Goal: Information Seeking & Learning: Learn about a topic

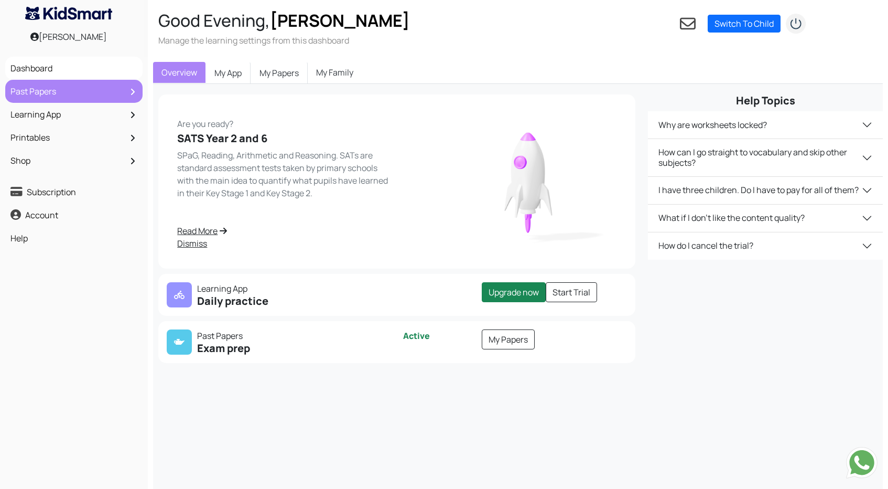
click at [50, 93] on link "Past Papers" at bounding box center [74, 91] width 132 height 18
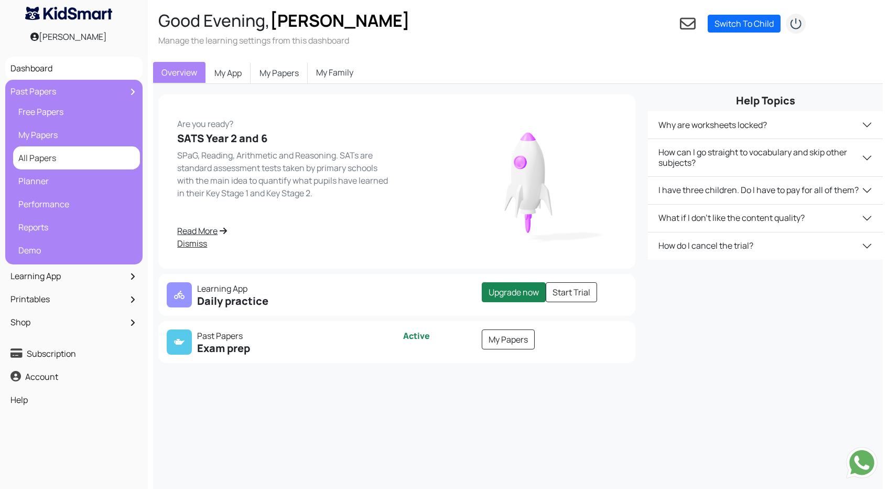
click at [31, 164] on link "All Papers" at bounding box center [77, 158] width 122 height 18
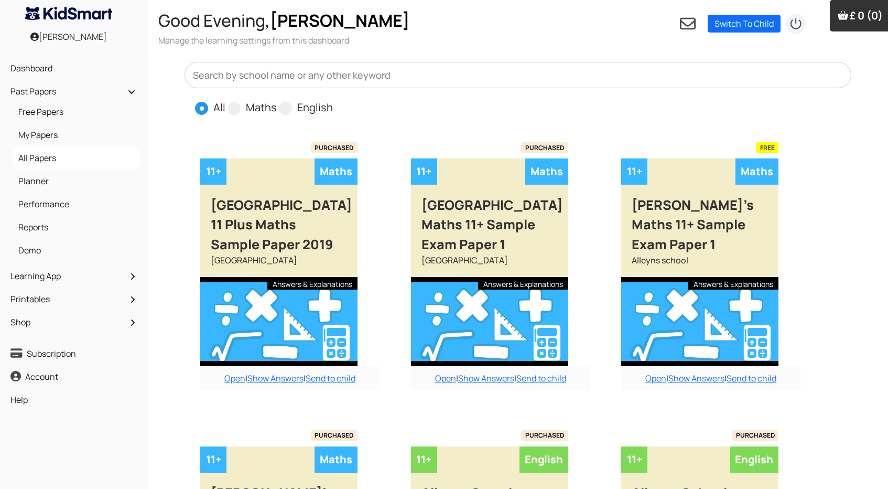
click at [259, 73] on input "text" at bounding box center [518, 75] width 667 height 26
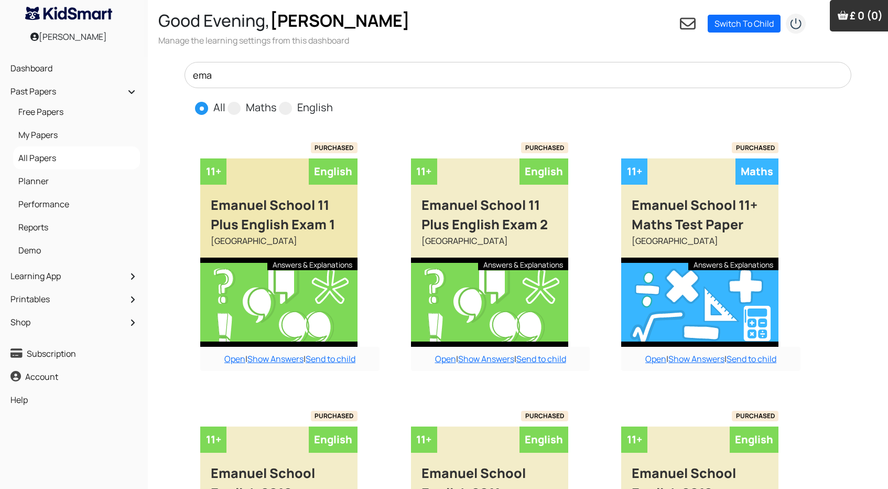
type input "ema"
click at [310, 239] on div "[GEOGRAPHIC_DATA]" at bounding box center [278, 245] width 157 height 23
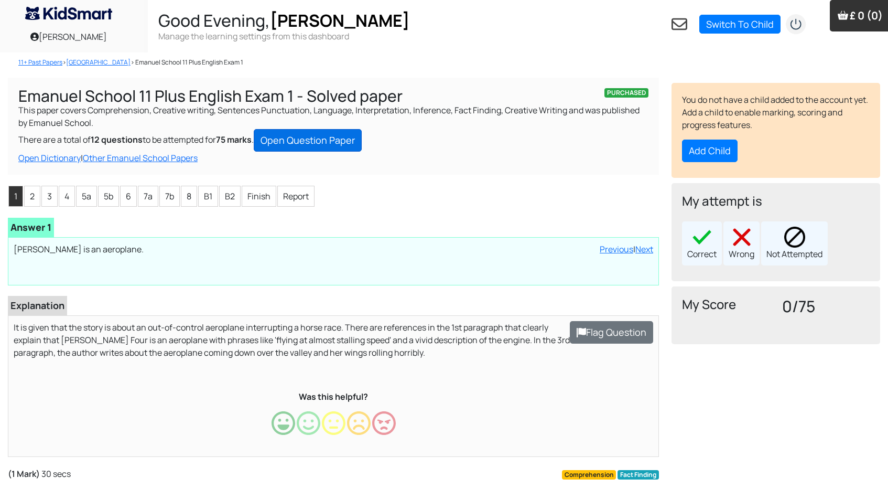
click at [330, 131] on link "Open Question Paper" at bounding box center [308, 140] width 108 height 23
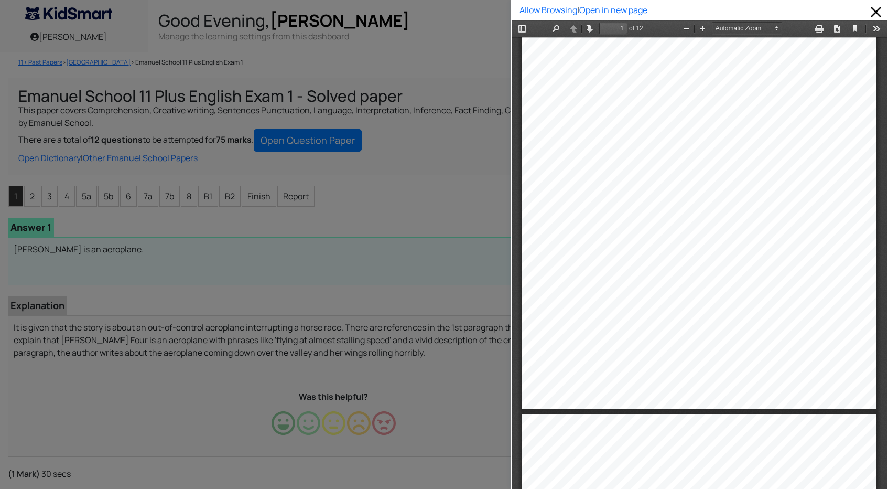
type input "2"
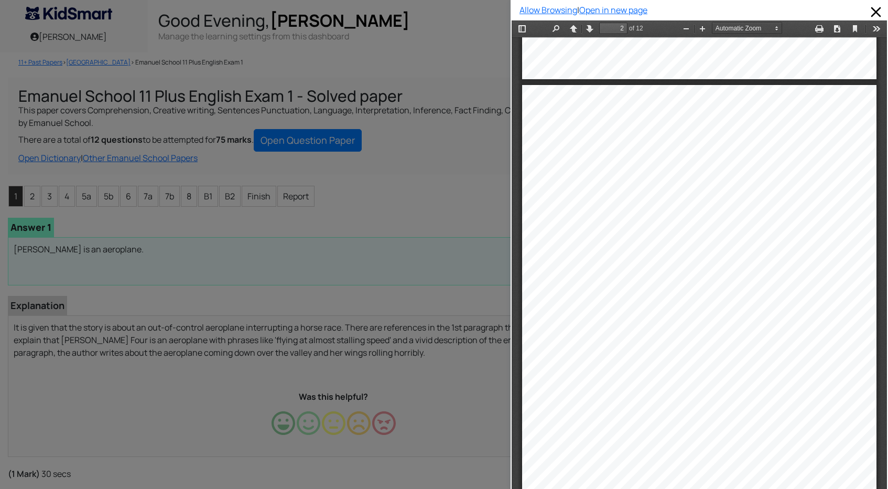
scroll to position [498, 0]
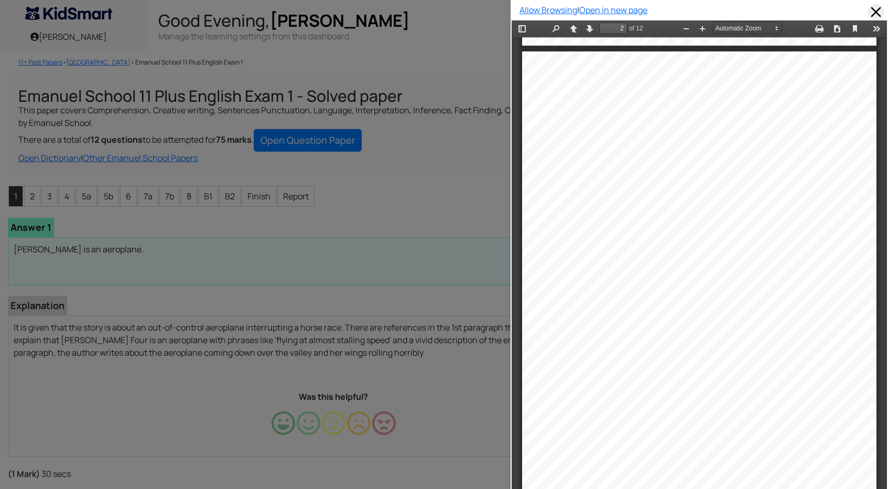
click at [875, 10] on span at bounding box center [876, 12] width 17 height 17
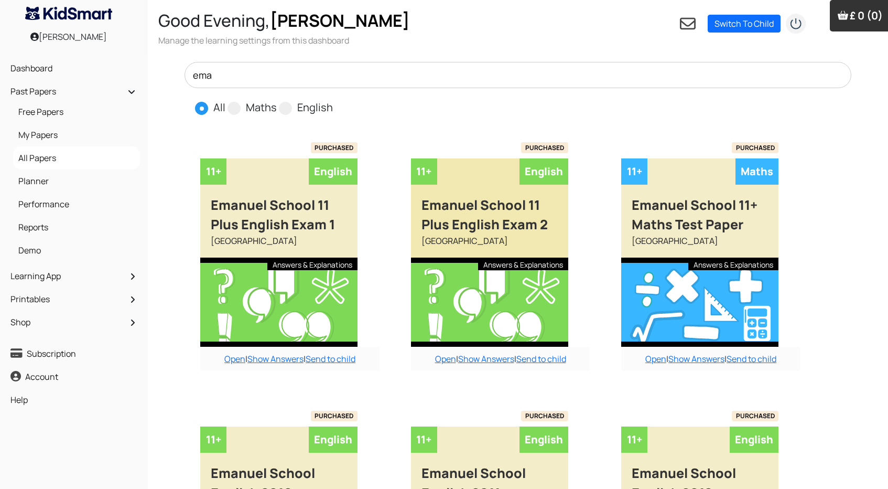
click at [444, 246] on div "[GEOGRAPHIC_DATA]" at bounding box center [489, 245] width 157 height 23
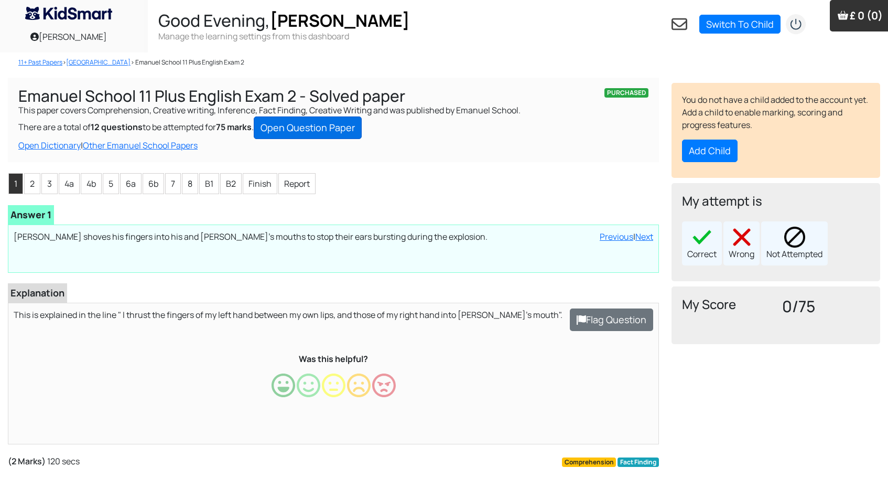
click at [293, 134] on link "Open Question Paper" at bounding box center [308, 127] width 108 height 23
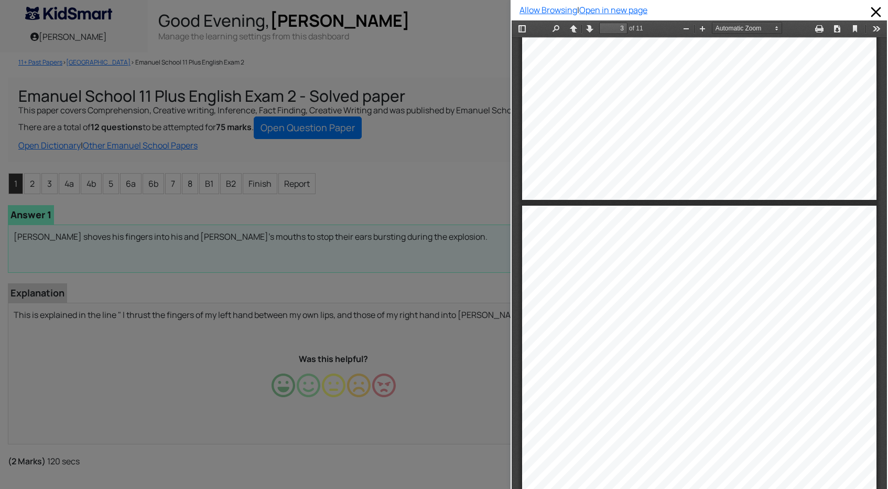
scroll to position [889, 0]
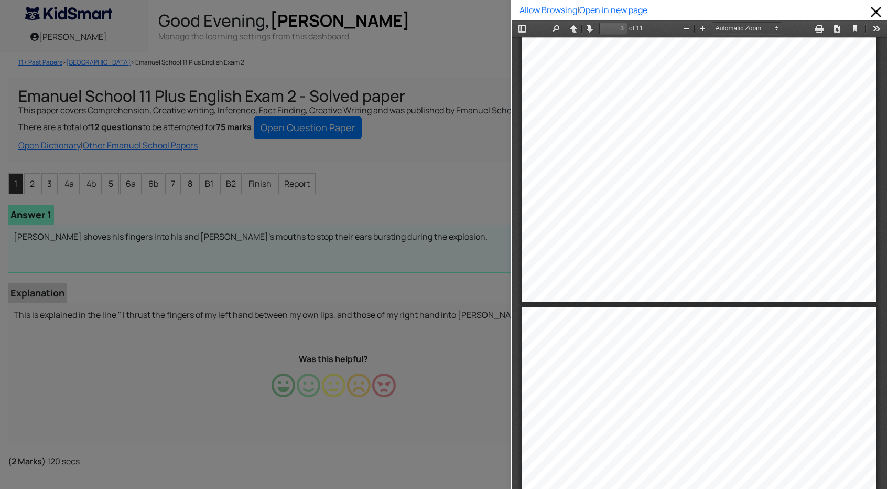
type input "4"
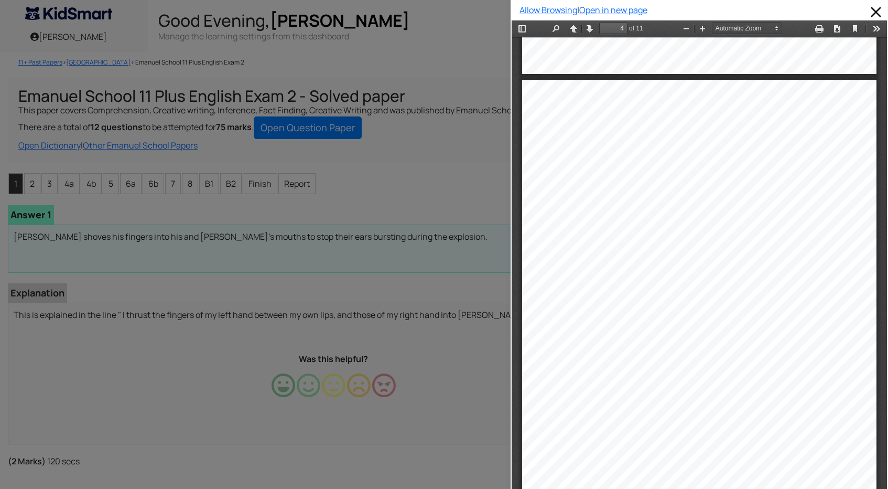
scroll to position [1485, 0]
click at [450, 59] on div at bounding box center [255, 244] width 511 height 489
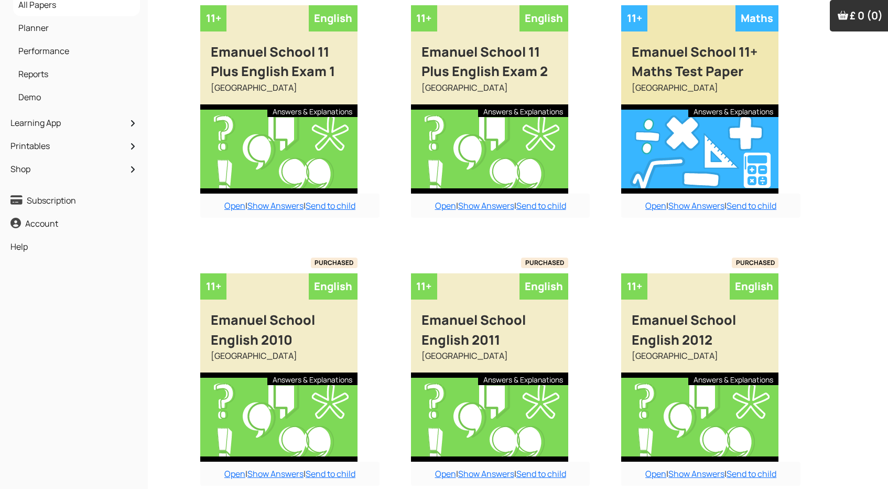
scroll to position [156, 0]
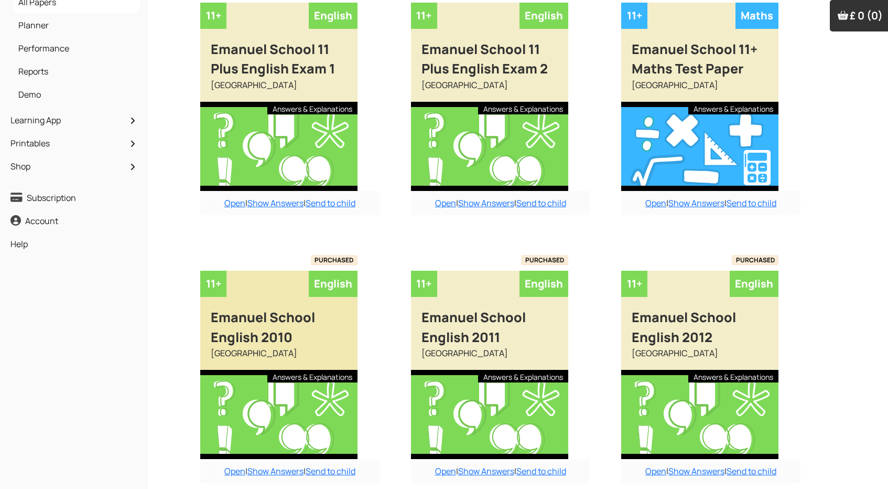
click at [264, 355] on div "[GEOGRAPHIC_DATA]" at bounding box center [278, 358] width 157 height 23
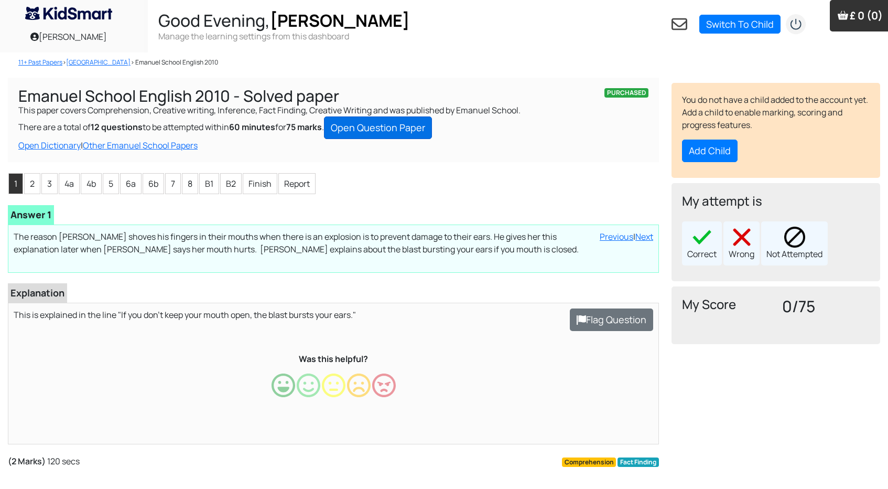
click at [375, 132] on link "Open Question Paper" at bounding box center [378, 127] width 108 height 23
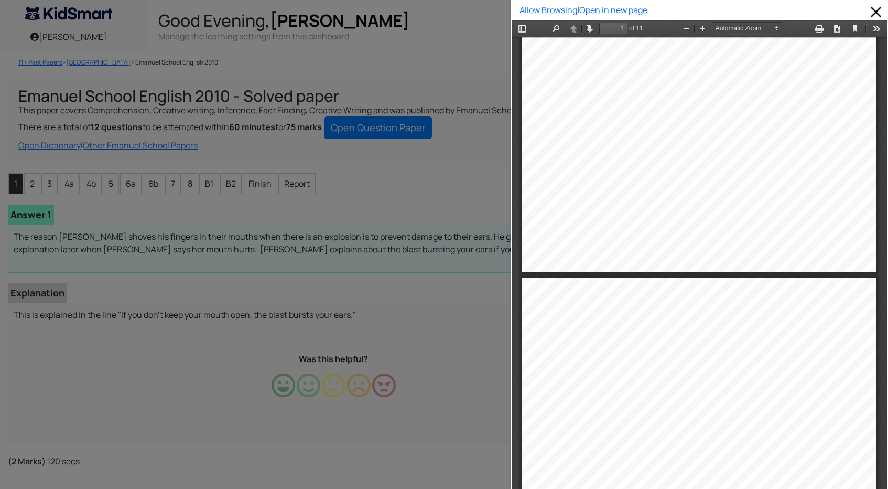
type input "2"
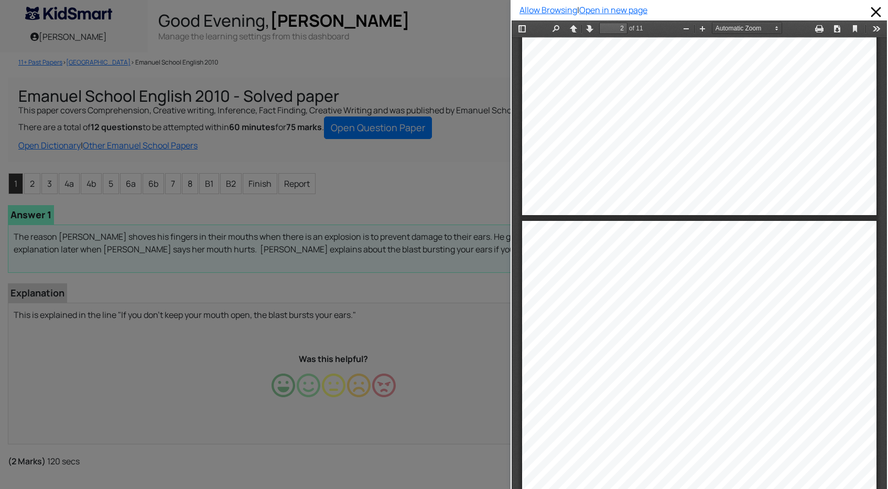
scroll to position [450, 0]
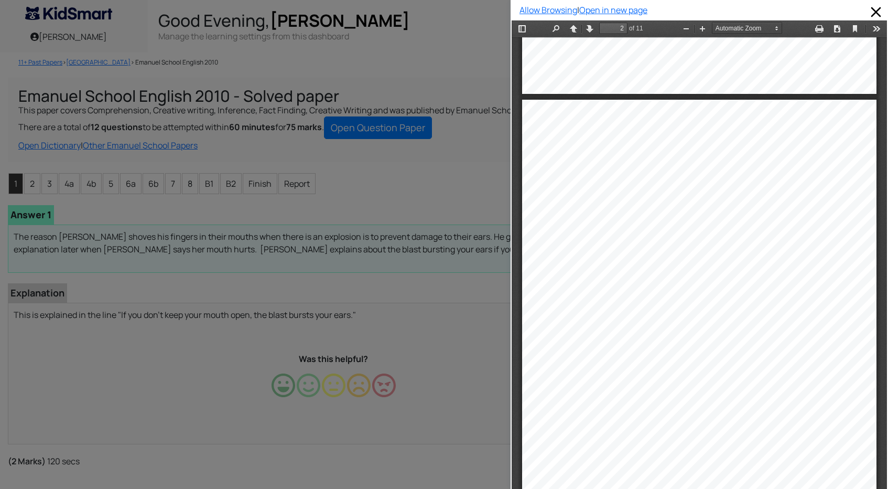
click at [425, 171] on div at bounding box center [255, 244] width 511 height 489
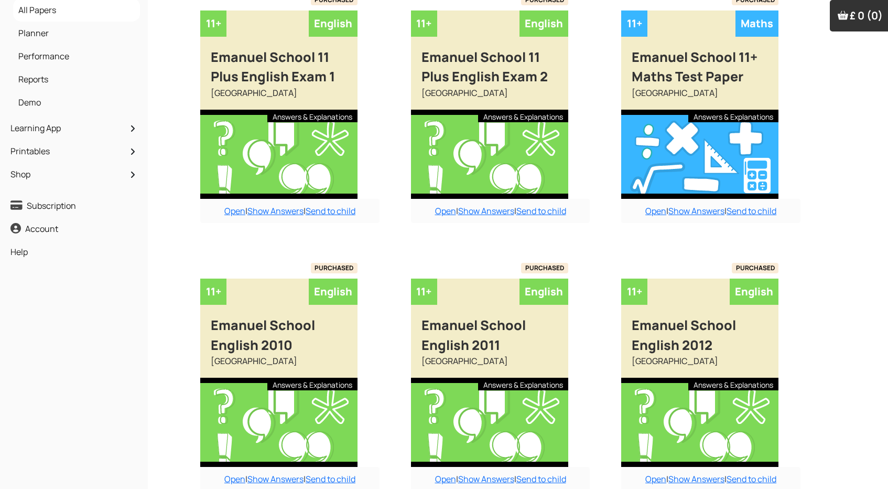
scroll to position [153, 0]
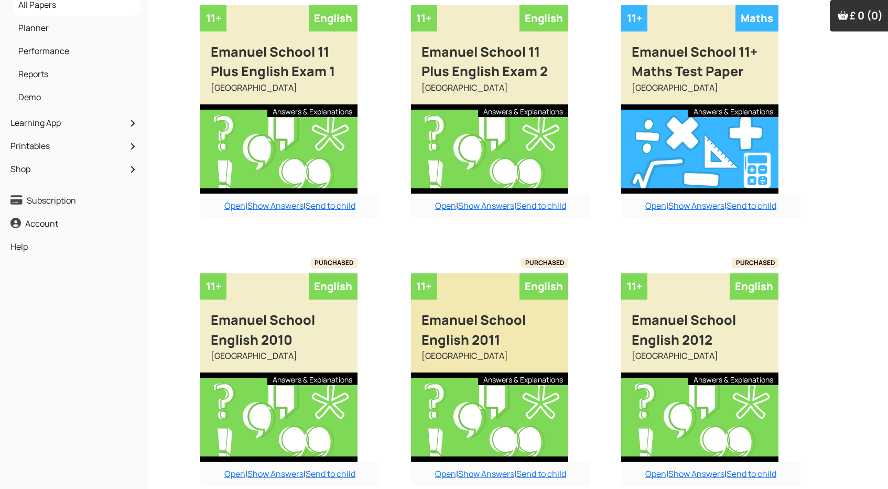
click at [475, 362] on div "[GEOGRAPHIC_DATA]" at bounding box center [489, 360] width 157 height 23
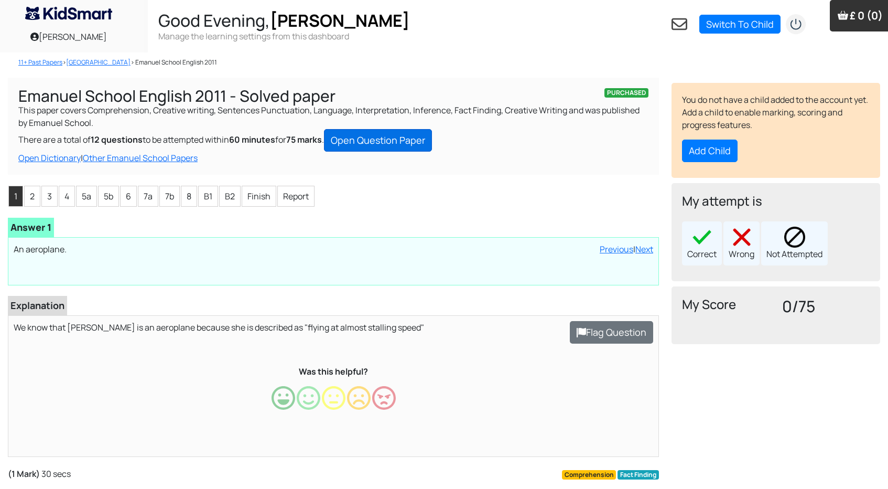
click at [372, 147] on link "Open Question Paper" at bounding box center [378, 140] width 108 height 23
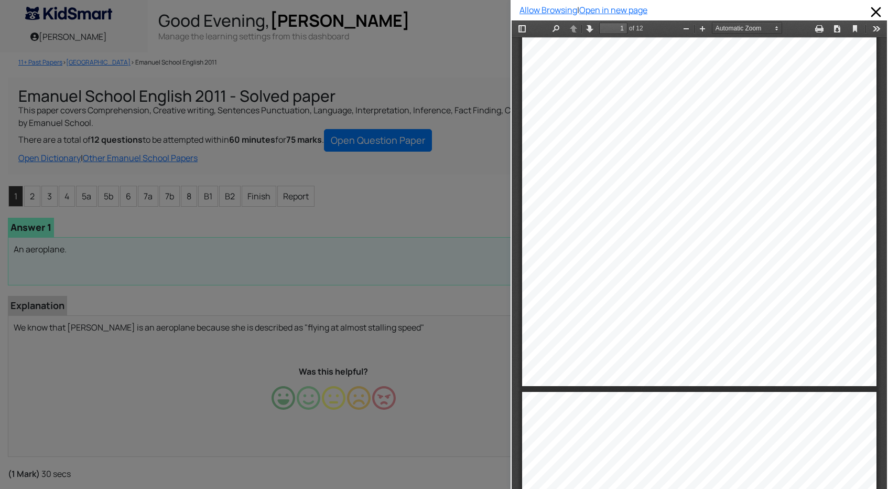
type input "2"
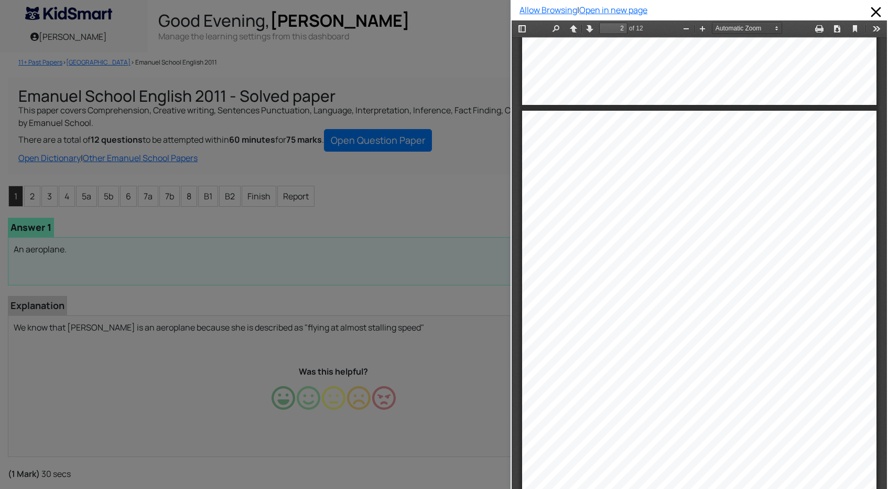
scroll to position [584, 0]
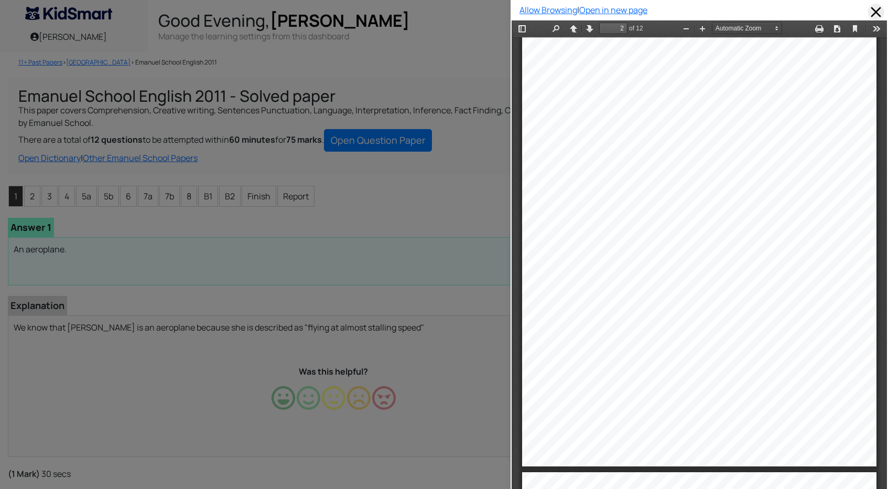
click at [874, 12] on span at bounding box center [876, 12] width 17 height 17
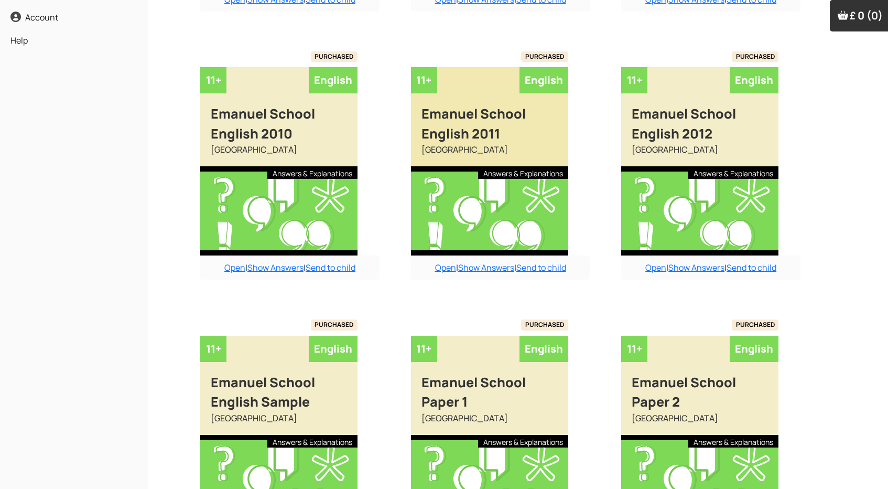
scroll to position [364, 0]
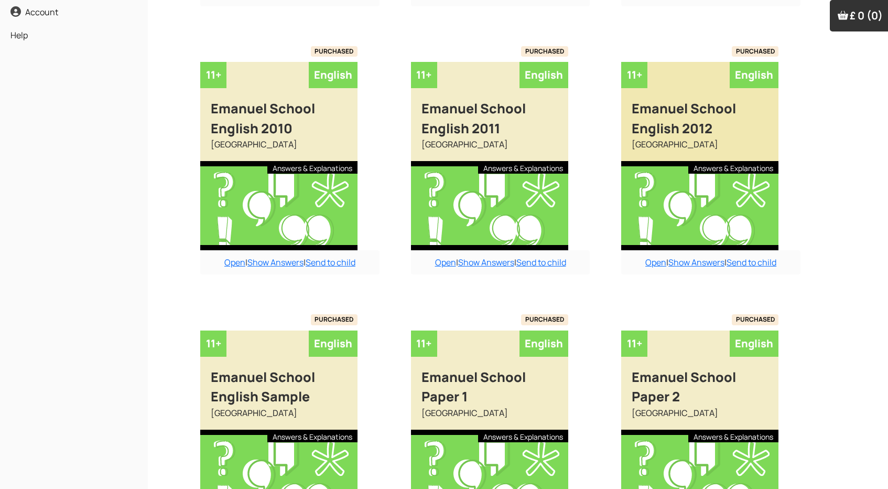
click at [682, 211] on div at bounding box center [699, 205] width 157 height 89
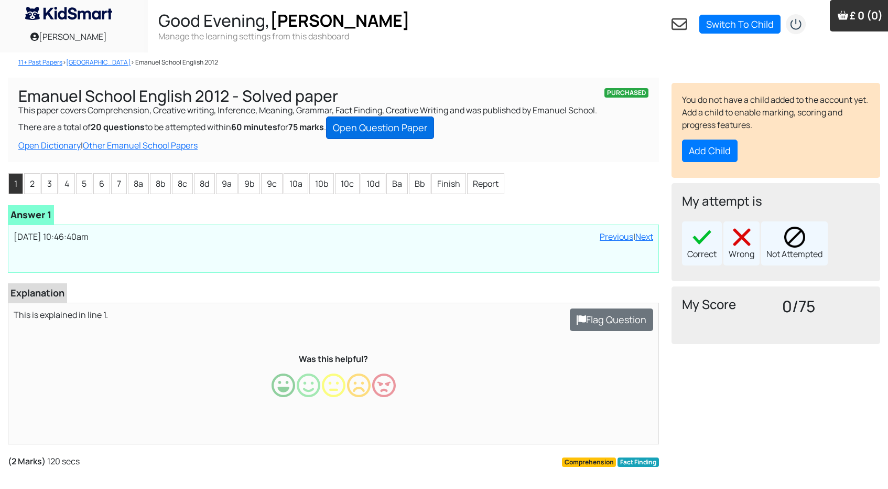
click at [389, 126] on link "Open Question Paper" at bounding box center [380, 127] width 108 height 23
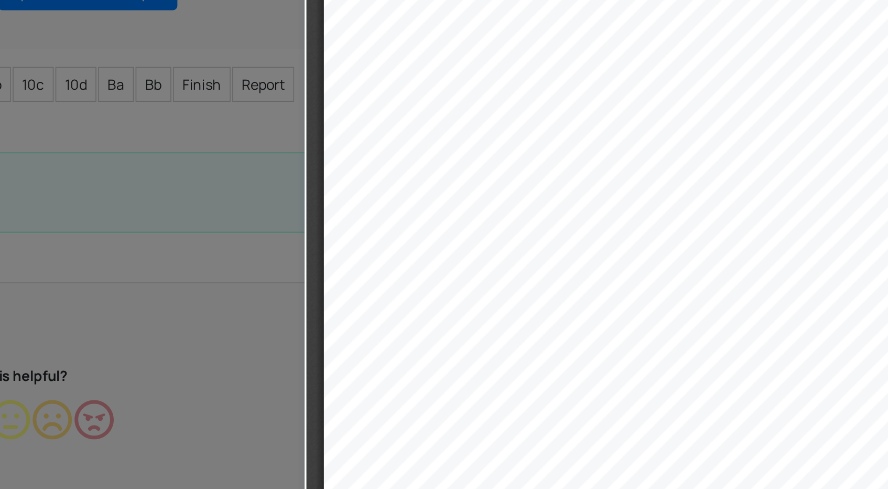
scroll to position [1709, 0]
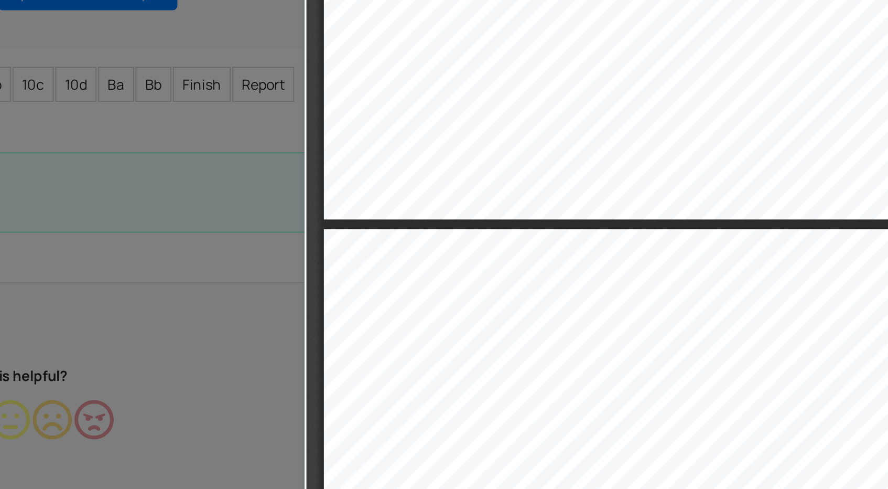
type input "5"
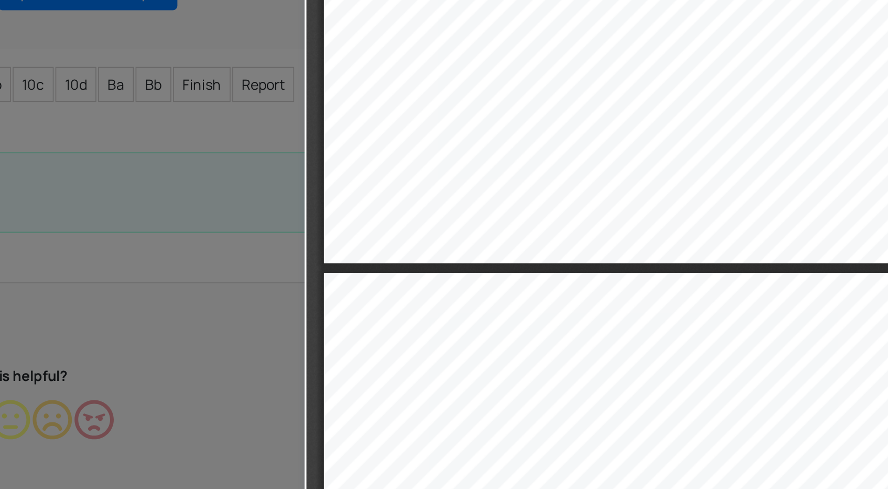
click at [149, 73] on div at bounding box center [255, 244] width 511 height 489
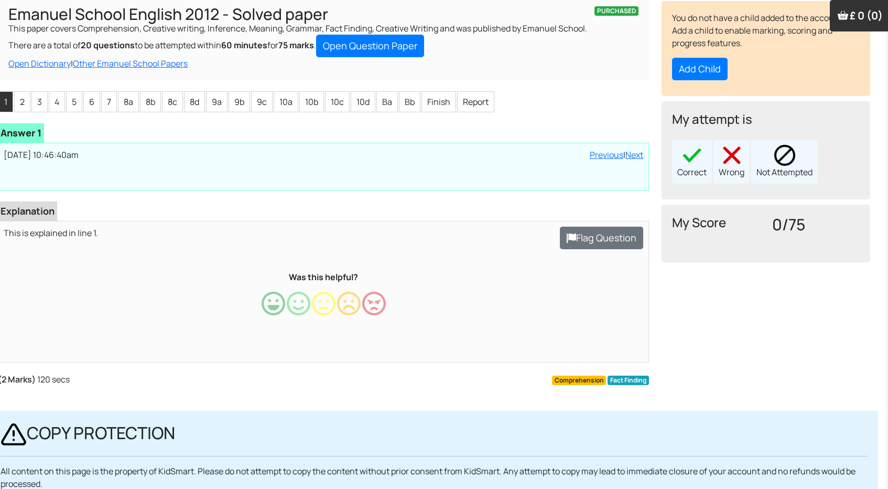
scroll to position [82, 0]
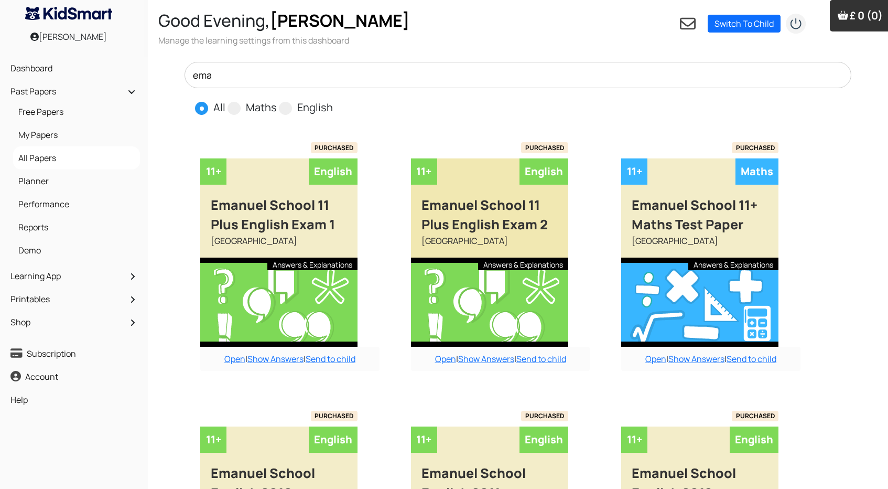
click at [493, 277] on div at bounding box center [489, 301] width 157 height 89
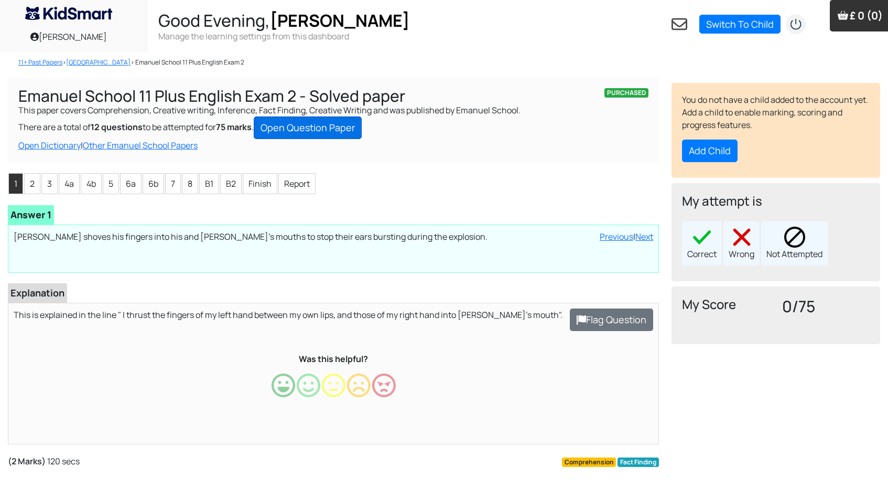
click at [308, 129] on link "Open Question Paper" at bounding box center [308, 127] width 108 height 23
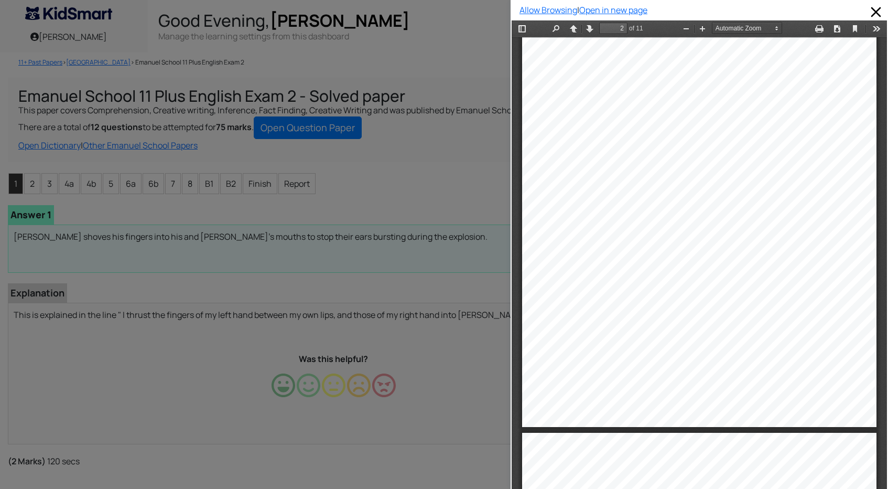
scroll to position [252, 0]
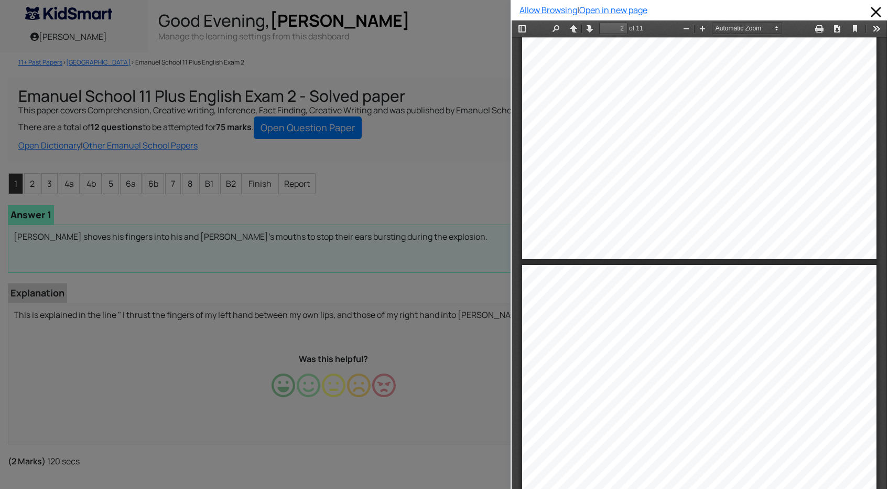
type input "1"
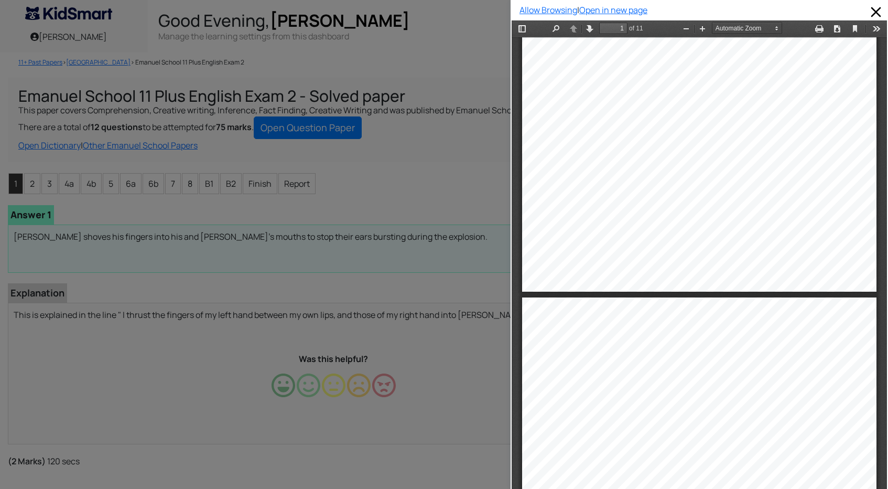
click at [412, 45] on div at bounding box center [255, 244] width 511 height 489
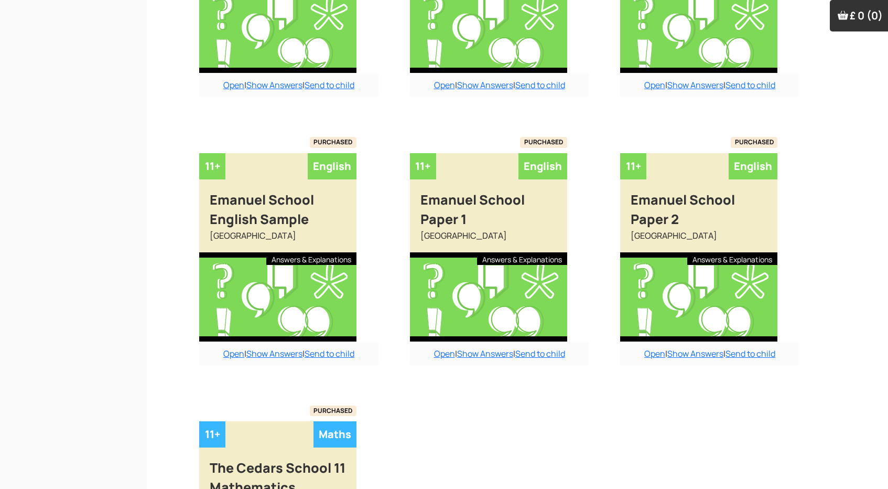
scroll to position [613, 1]
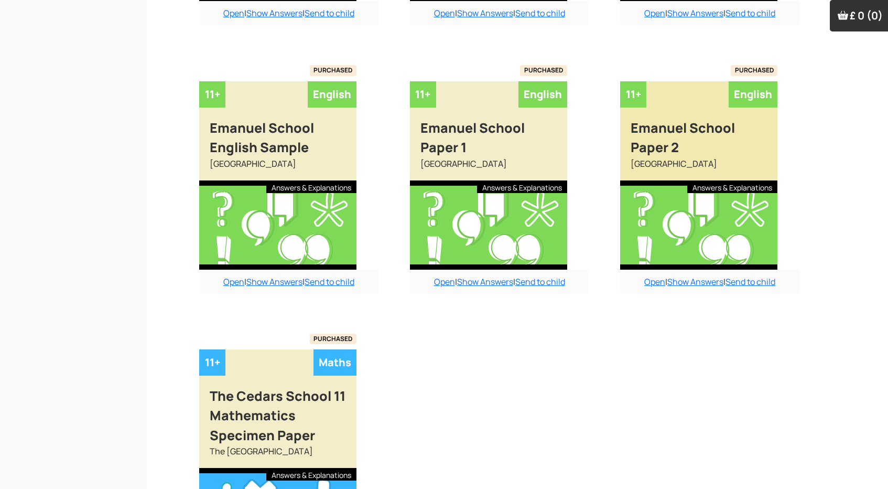
click at [676, 186] on div at bounding box center [698, 224] width 157 height 89
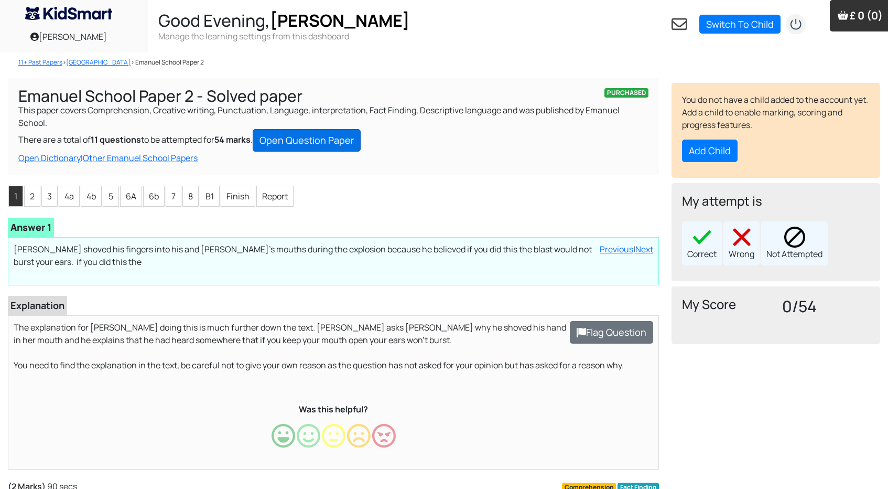
click at [331, 132] on link "Open Question Paper" at bounding box center [307, 140] width 108 height 23
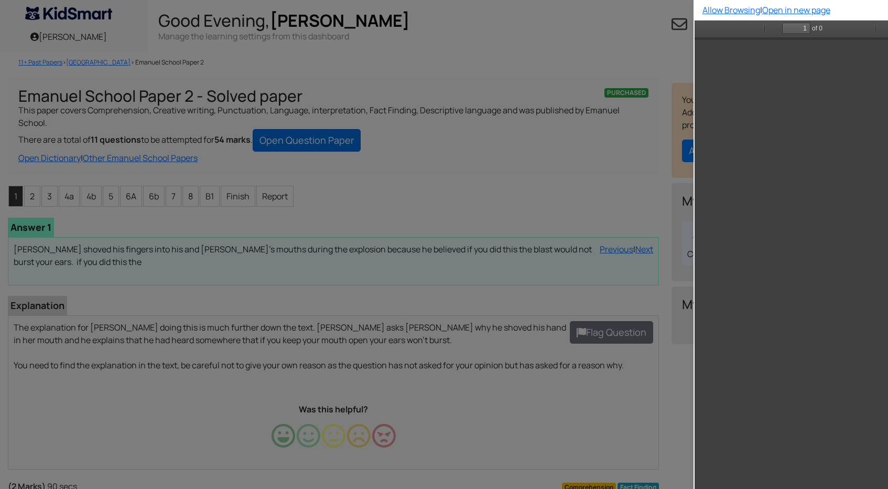
scroll to position [252, 0]
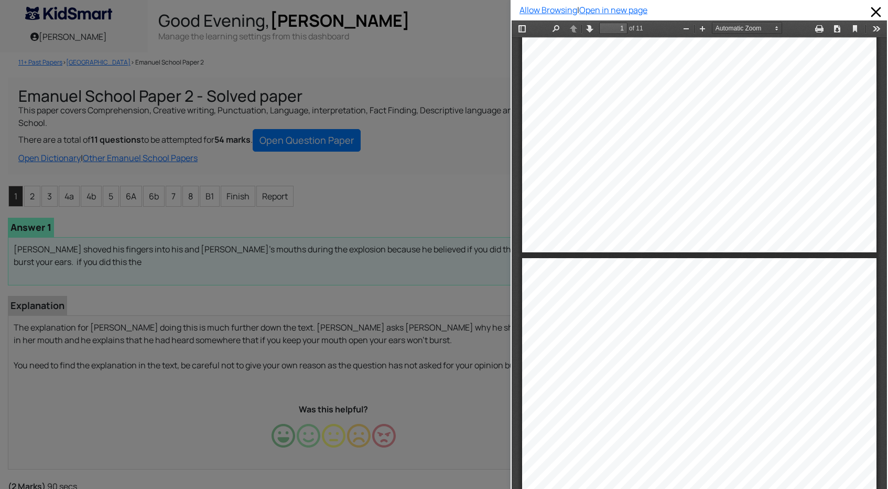
type input "2"
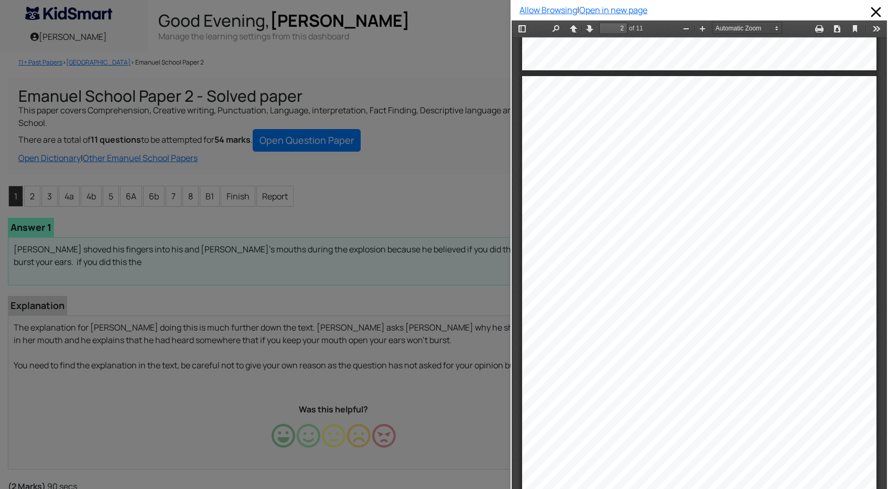
scroll to position [474, 0]
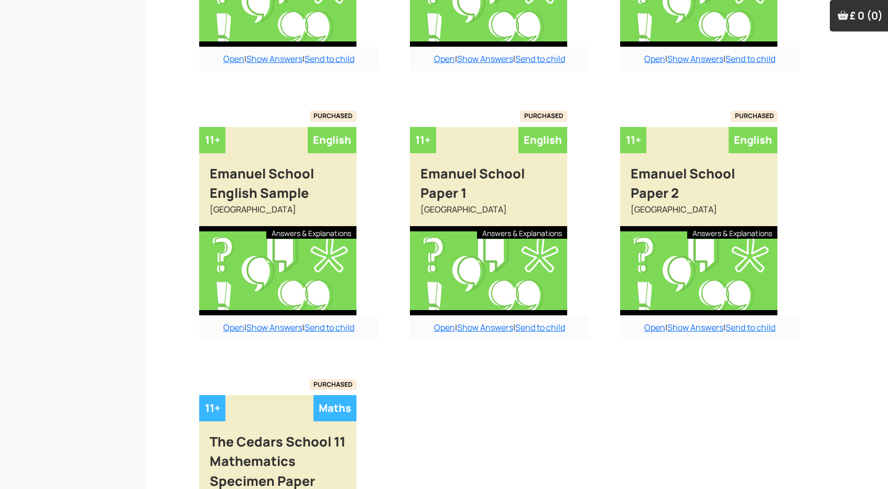
scroll to position [584, 1]
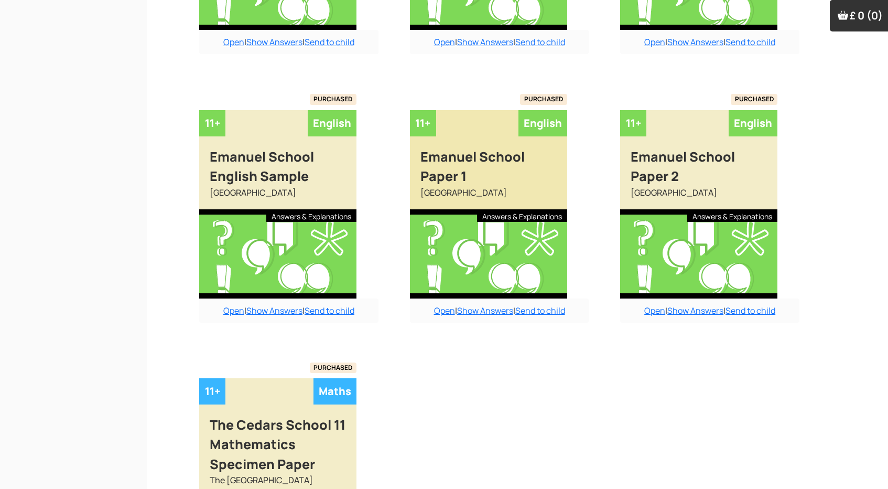
click at [466, 187] on div "[GEOGRAPHIC_DATA]" at bounding box center [488, 197] width 157 height 23
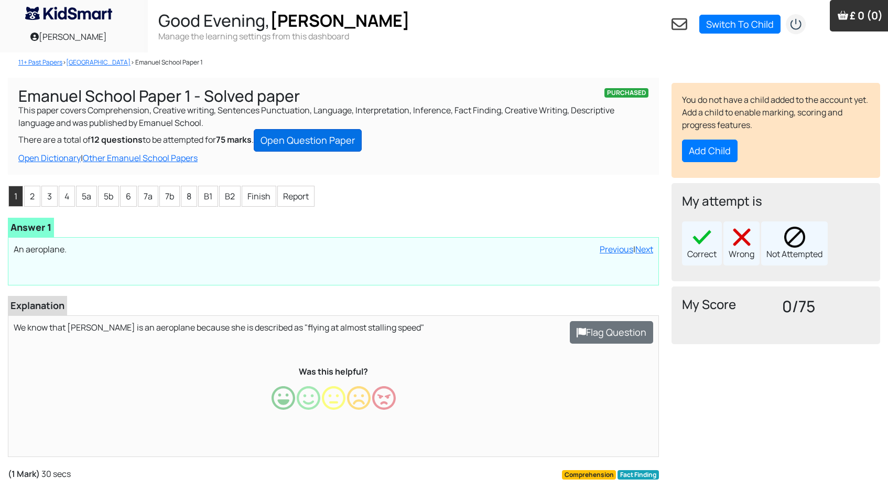
click at [318, 137] on link "Open Question Paper" at bounding box center [308, 140] width 108 height 23
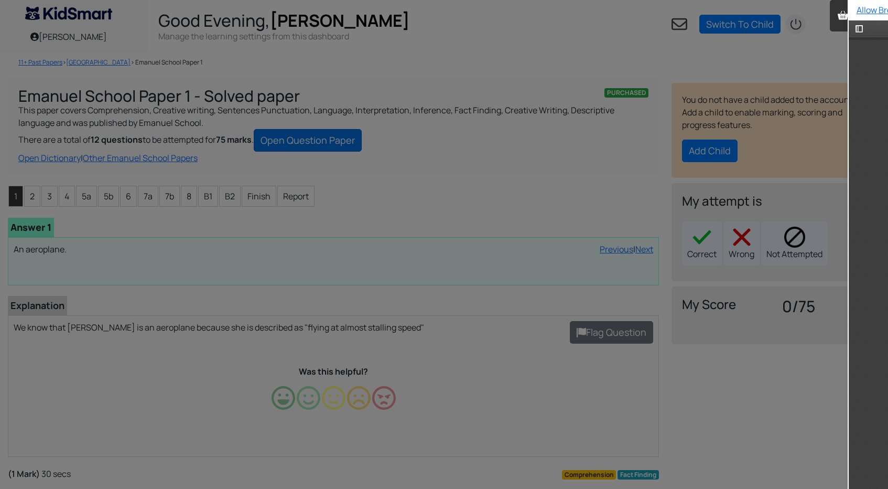
type input "2"
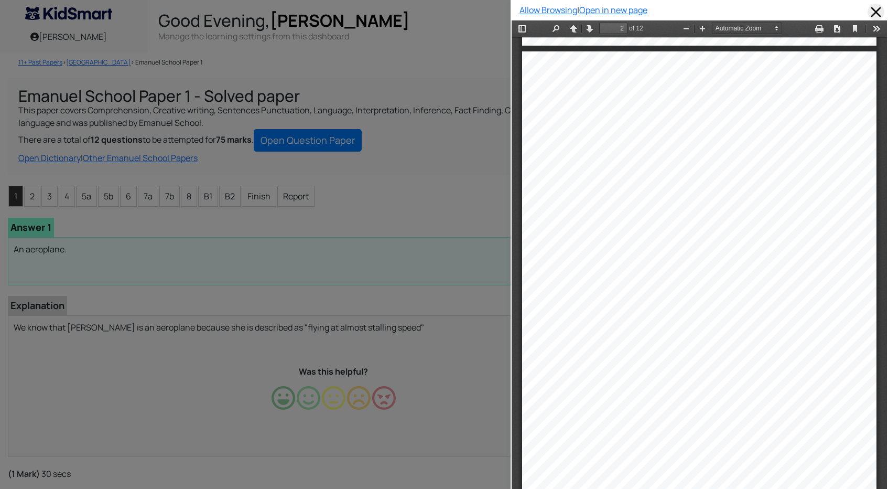
click at [878, 13] on span at bounding box center [876, 12] width 17 height 17
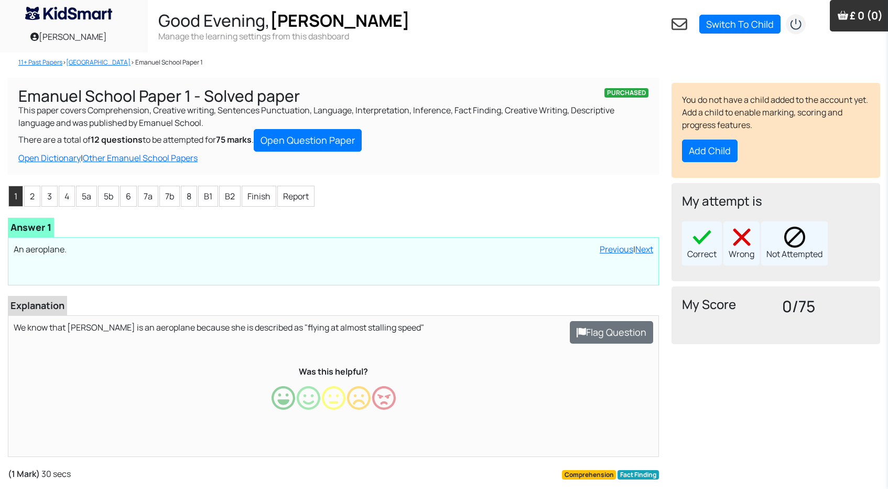
scroll to position [0, 0]
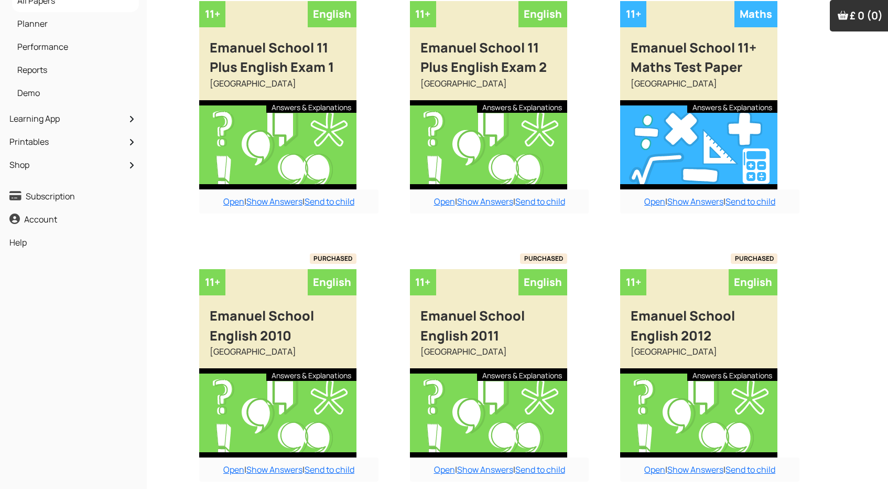
scroll to position [158, 2]
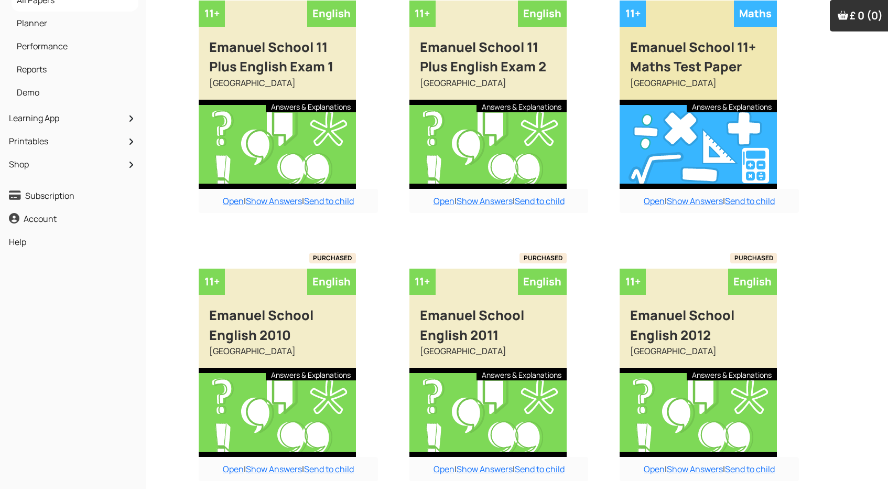
click at [673, 107] on div at bounding box center [698, 144] width 157 height 89
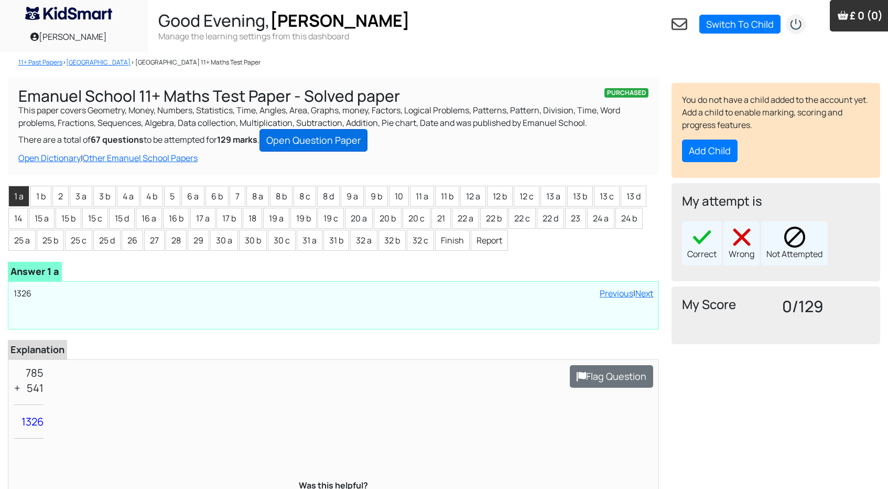
click at [347, 137] on link "Open Question Paper" at bounding box center [313, 140] width 108 height 23
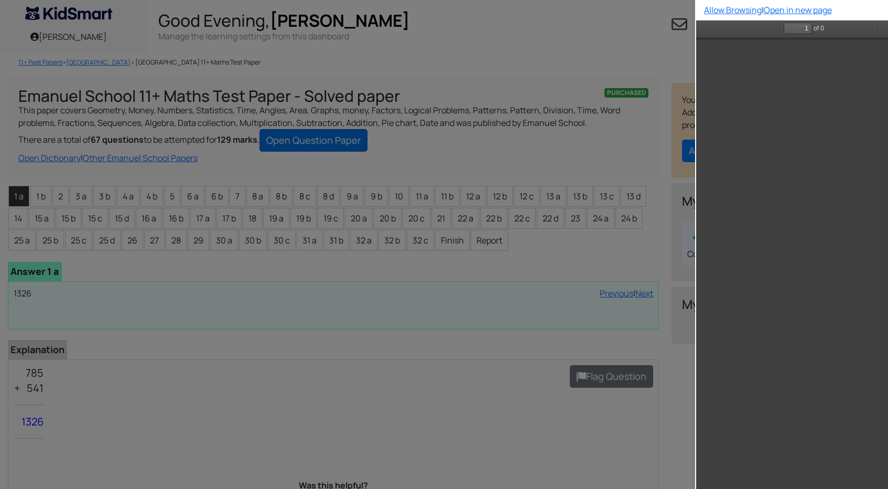
scroll to position [5, 0]
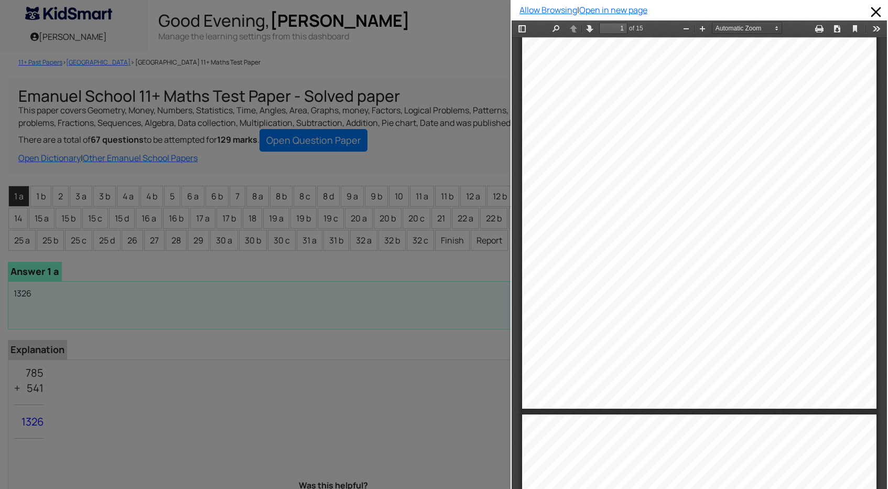
type input "2"
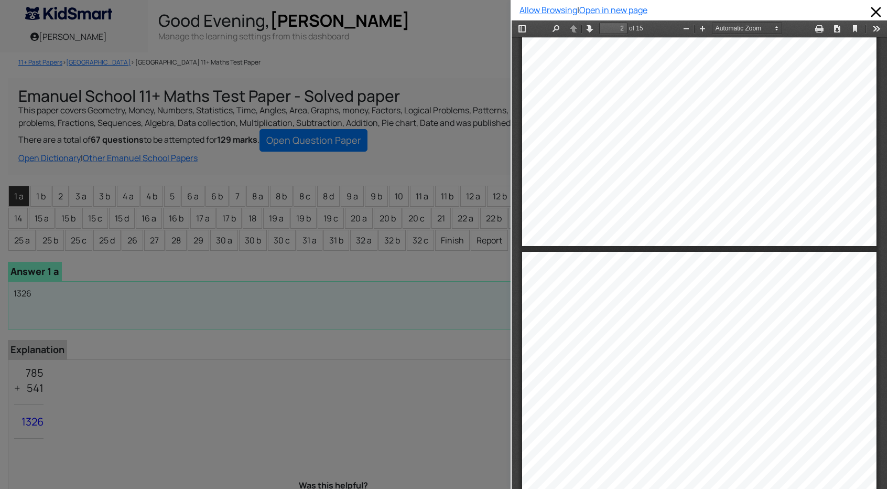
scroll to position [414, 0]
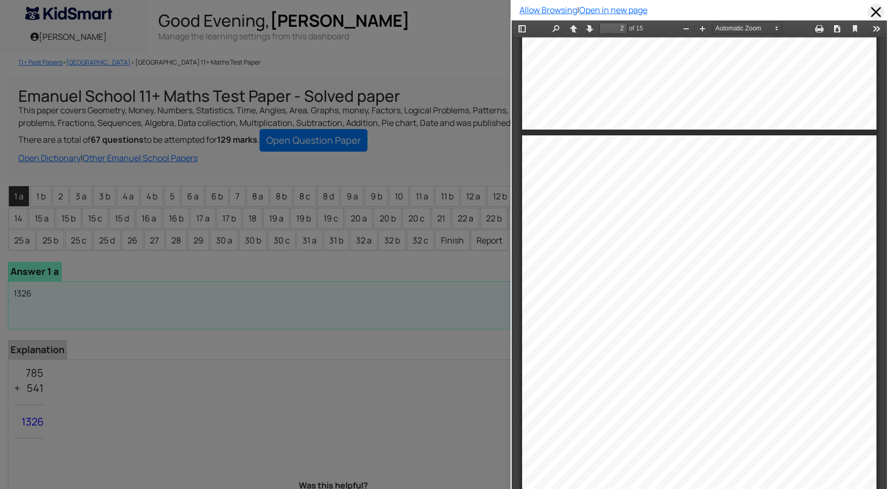
click at [874, 10] on span at bounding box center [876, 12] width 17 height 17
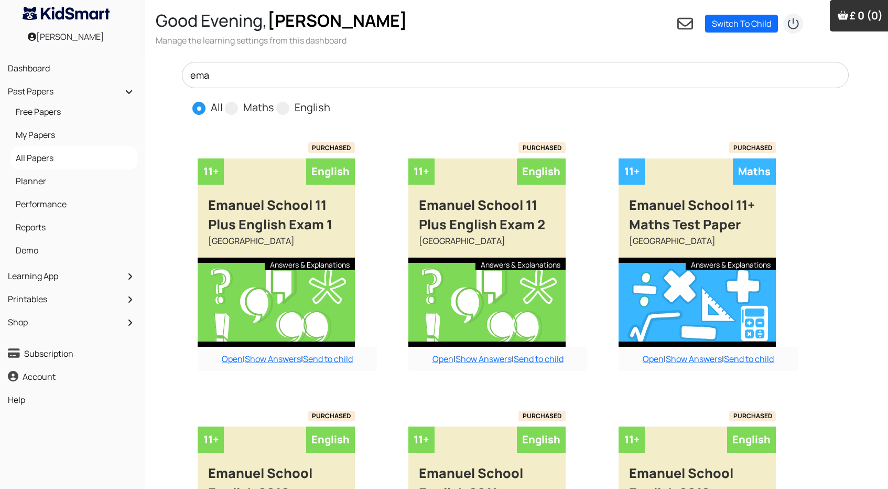
scroll to position [0, 3]
click at [239, 107] on span "Maths" at bounding box center [250, 107] width 51 height 16
click at [234, 107] on span at bounding box center [231, 108] width 13 height 13
click at [274, 106] on input "Maths" at bounding box center [277, 103] width 7 height 7
radio input "true"
